Goal: Task Accomplishment & Management: Use online tool/utility

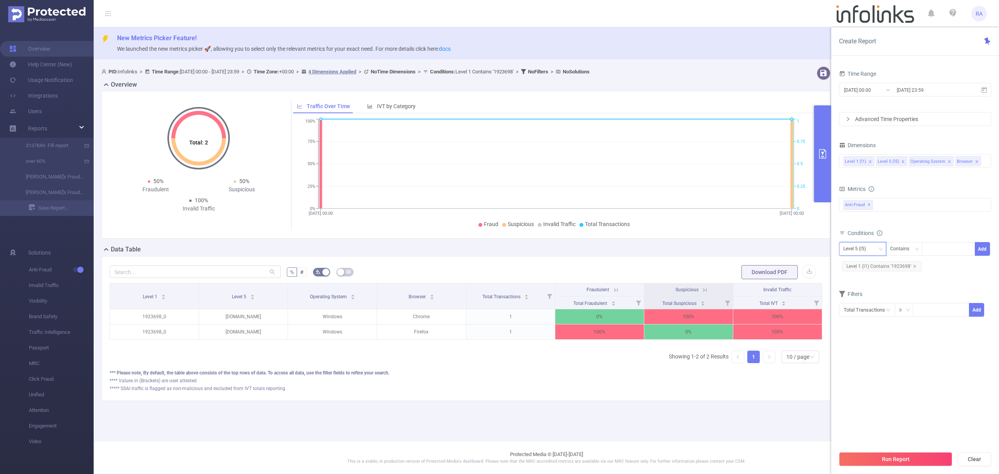
click at [871, 243] on div "Level 5 (l5)" at bounding box center [862, 249] width 47 height 14
drag, startPoint x: 858, startPoint y: 256, endPoint x: 858, endPoint y: 261, distance: 4.3
click at [858, 258] on body "RA Overview Help Center (New) Usage Notification Integrations Users Reports 313…" at bounding box center [499, 237] width 999 height 474
click at [859, 263] on li "Level 1 (l1)" at bounding box center [865, 265] width 53 height 12
click at [913, 266] on icon "icon: close" at bounding box center [914, 266] width 4 height 4
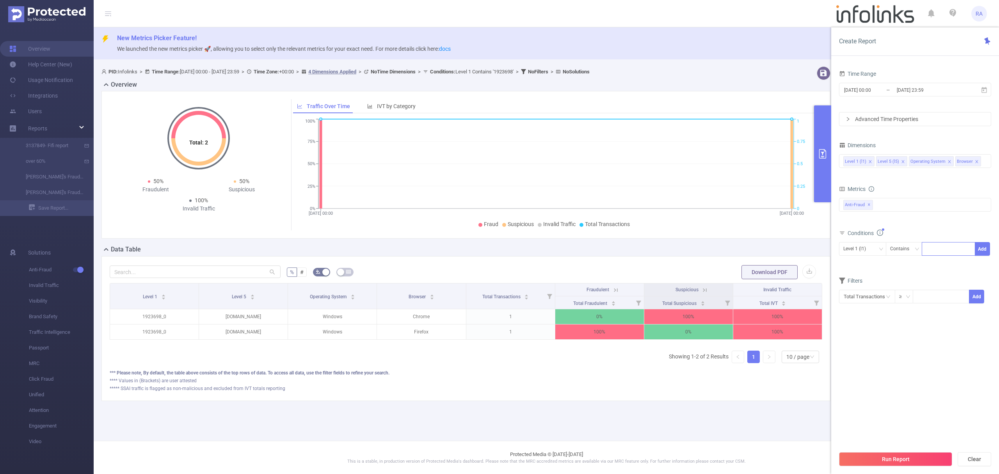
click at [939, 247] on div at bounding box center [948, 248] width 45 height 13
paste input "3184707"
type input "3184707"
click at [981, 248] on button "Add" at bounding box center [981, 249] width 15 height 14
click at [893, 454] on button "Run Report" at bounding box center [895, 459] width 113 height 14
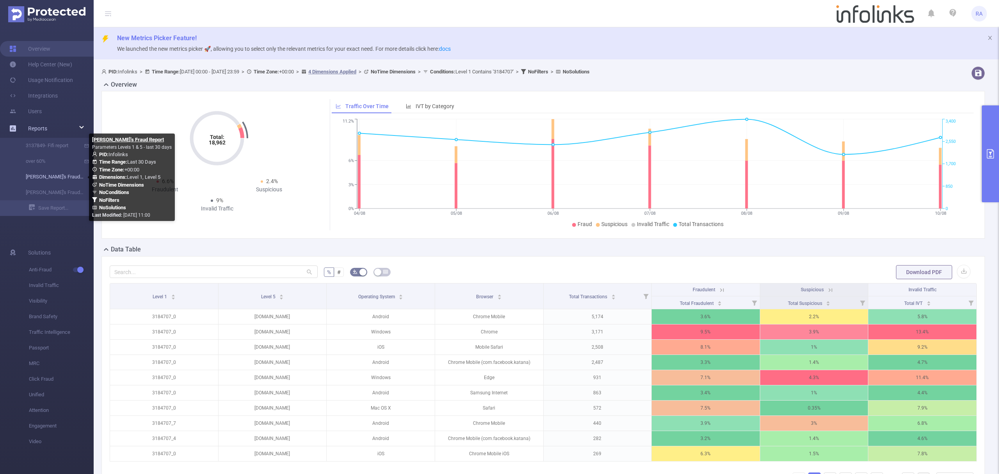
click at [53, 178] on link "[PERSON_NAME]'s Fraud Report" at bounding box center [50, 177] width 69 height 16
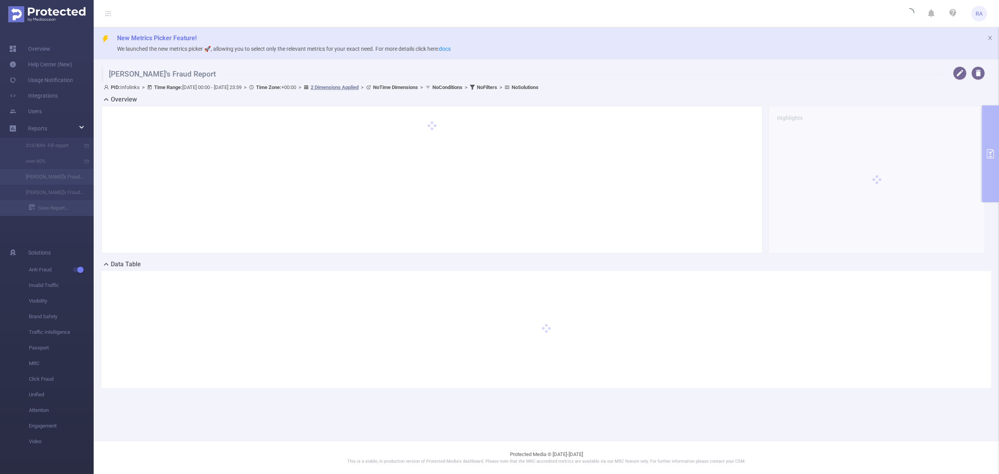
type input "[DATE] 00:00"
type input "[DATE] 23:59"
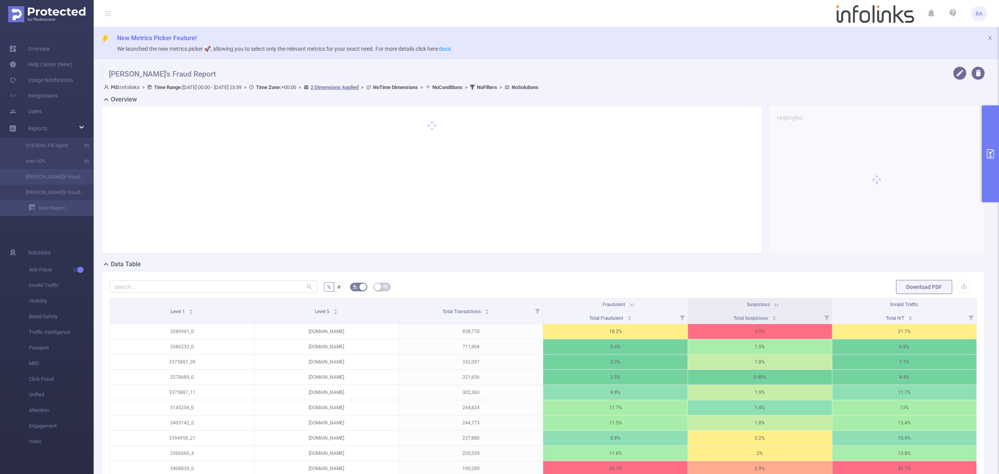
click at [985, 158] on icon "primary" at bounding box center [989, 153] width 9 height 9
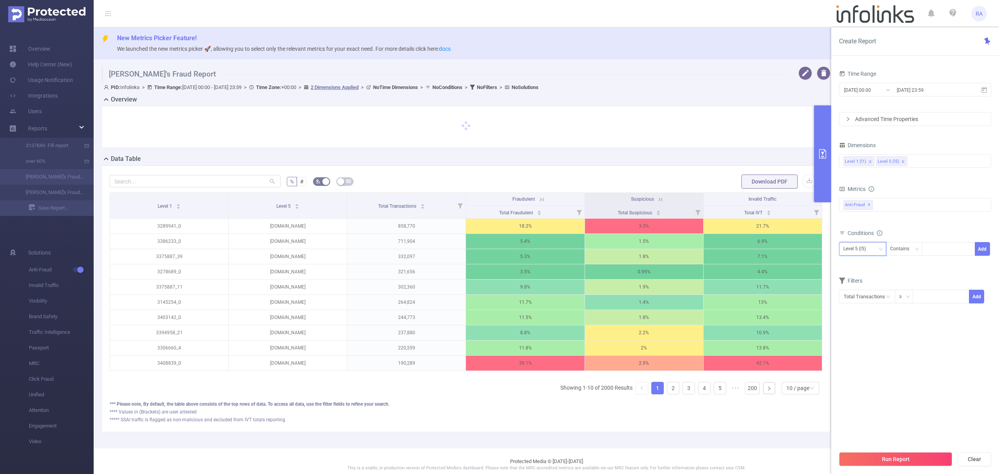
click at [863, 247] on div "Level 5 (l5)" at bounding box center [857, 248] width 28 height 13
click at [855, 264] on li "Level 1 (l1)" at bounding box center [862, 265] width 47 height 12
click at [935, 253] on div at bounding box center [948, 248] width 45 height 13
paste input "3438484"
type input "3438484"
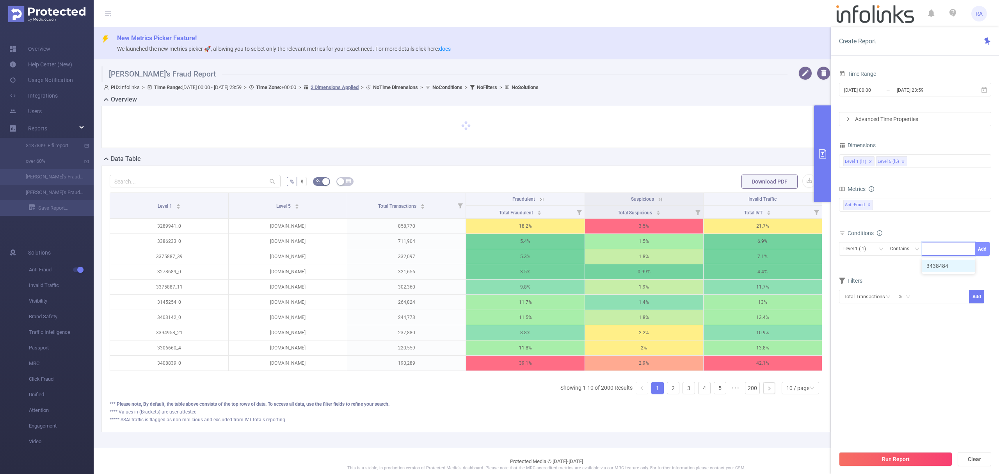
click at [976, 247] on button "Add" at bounding box center [981, 249] width 15 height 14
click at [894, 449] on div "Run Report Clear" at bounding box center [915, 459] width 168 height 30
click at [896, 457] on button "Run Report" at bounding box center [895, 459] width 113 height 14
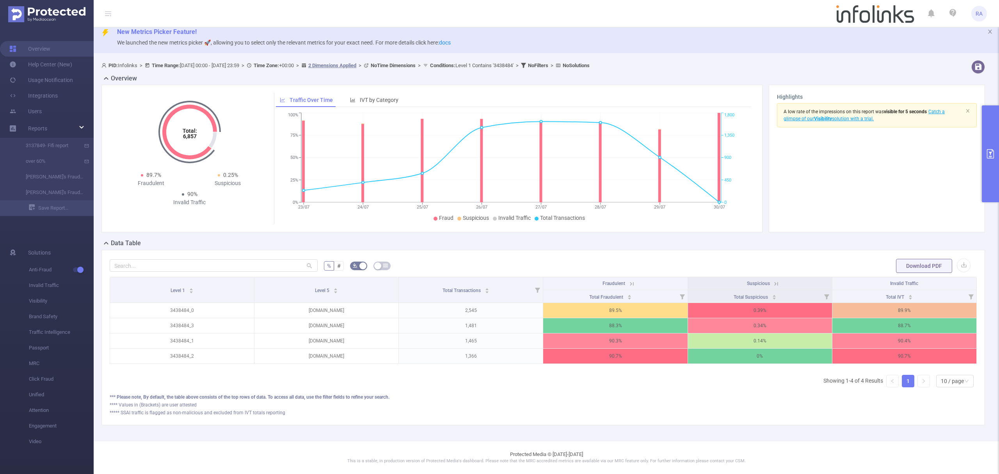
scroll to position [16, 0]
